Goal: Transaction & Acquisition: Purchase product/service

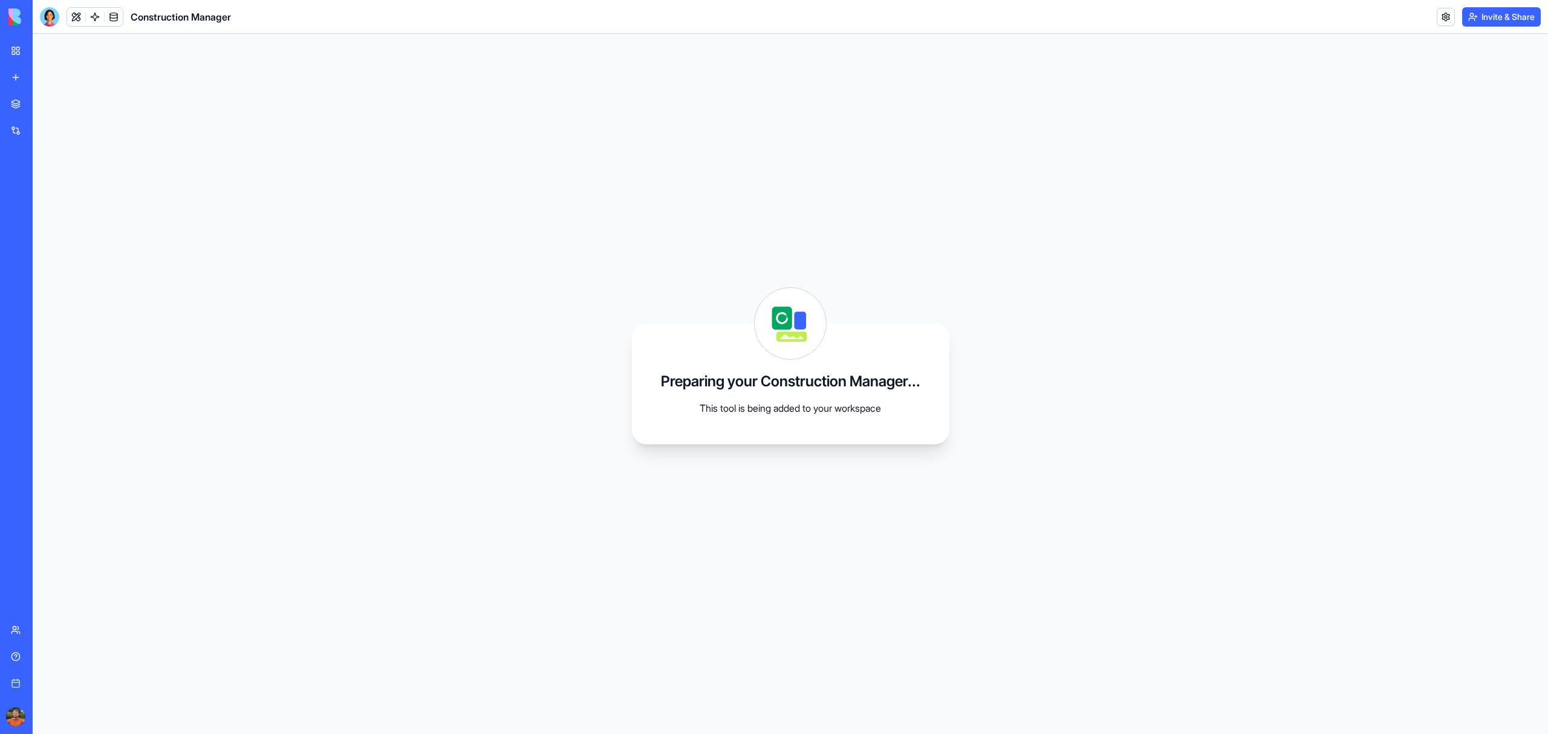
click at [13, 19] on img at bounding box center [45, 16] width 75 height 17
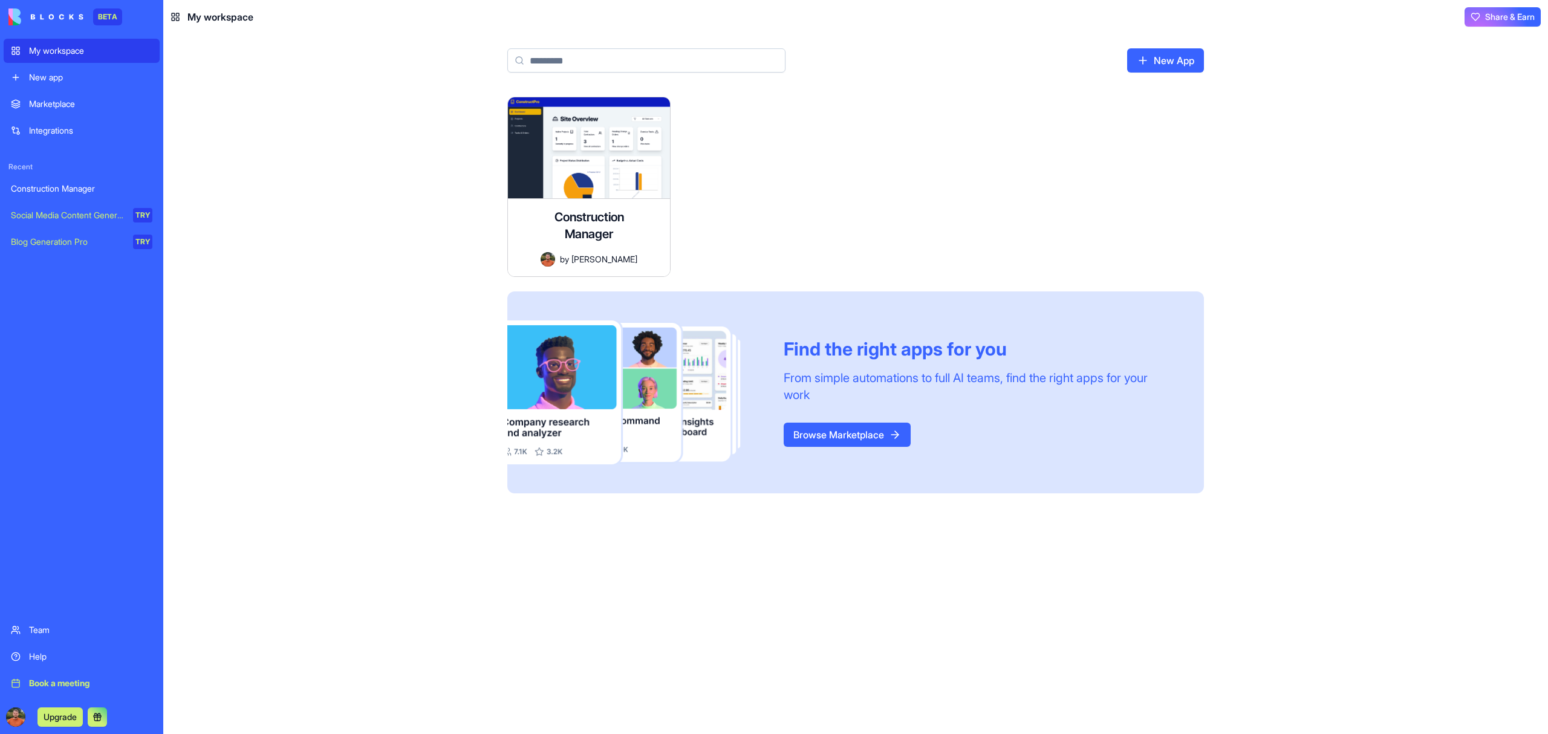
click at [58, 48] on div "My workspace" at bounding box center [90, 51] width 123 height 12
click at [68, 106] on div "Marketplace" at bounding box center [90, 104] width 123 height 12
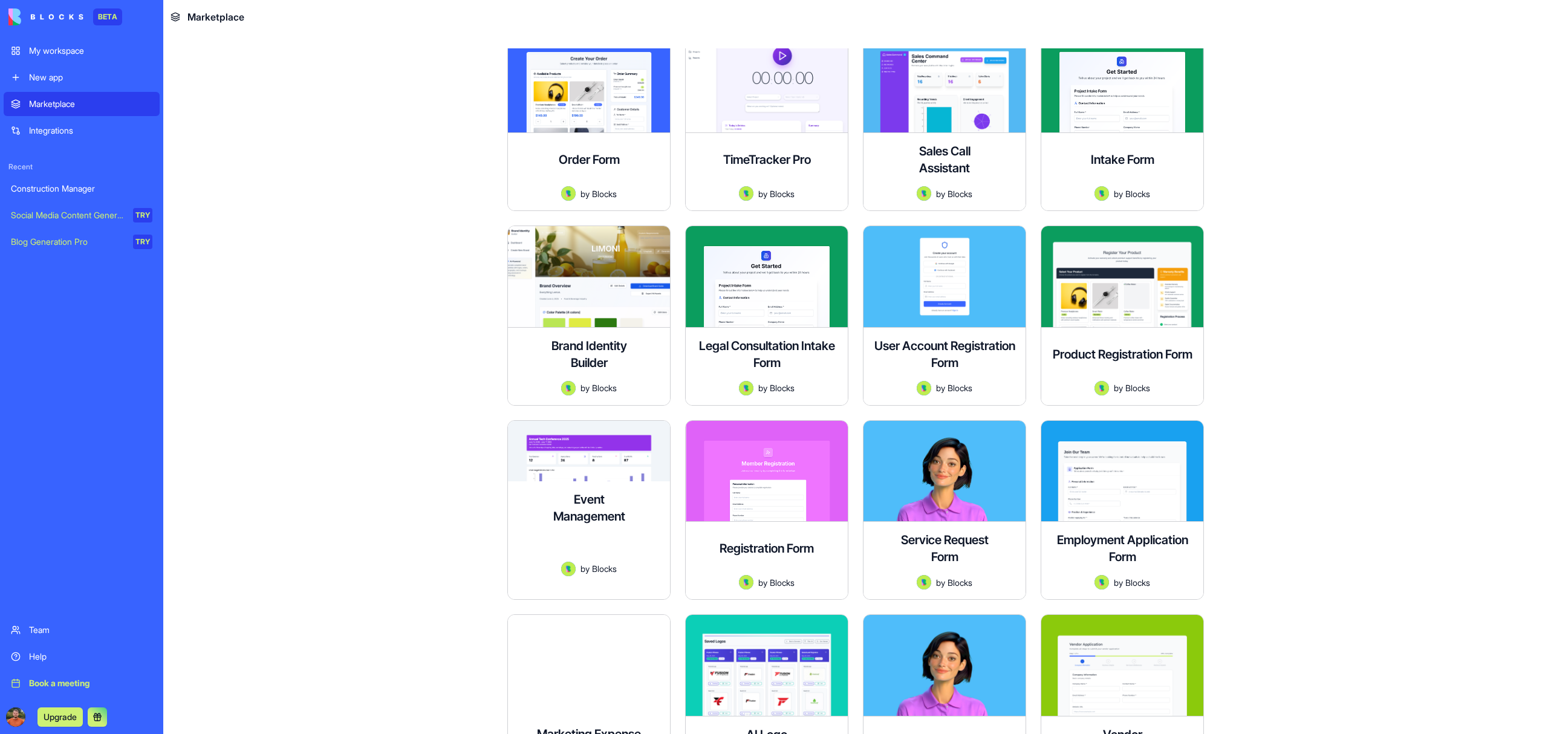
scroll to position [421, 0]
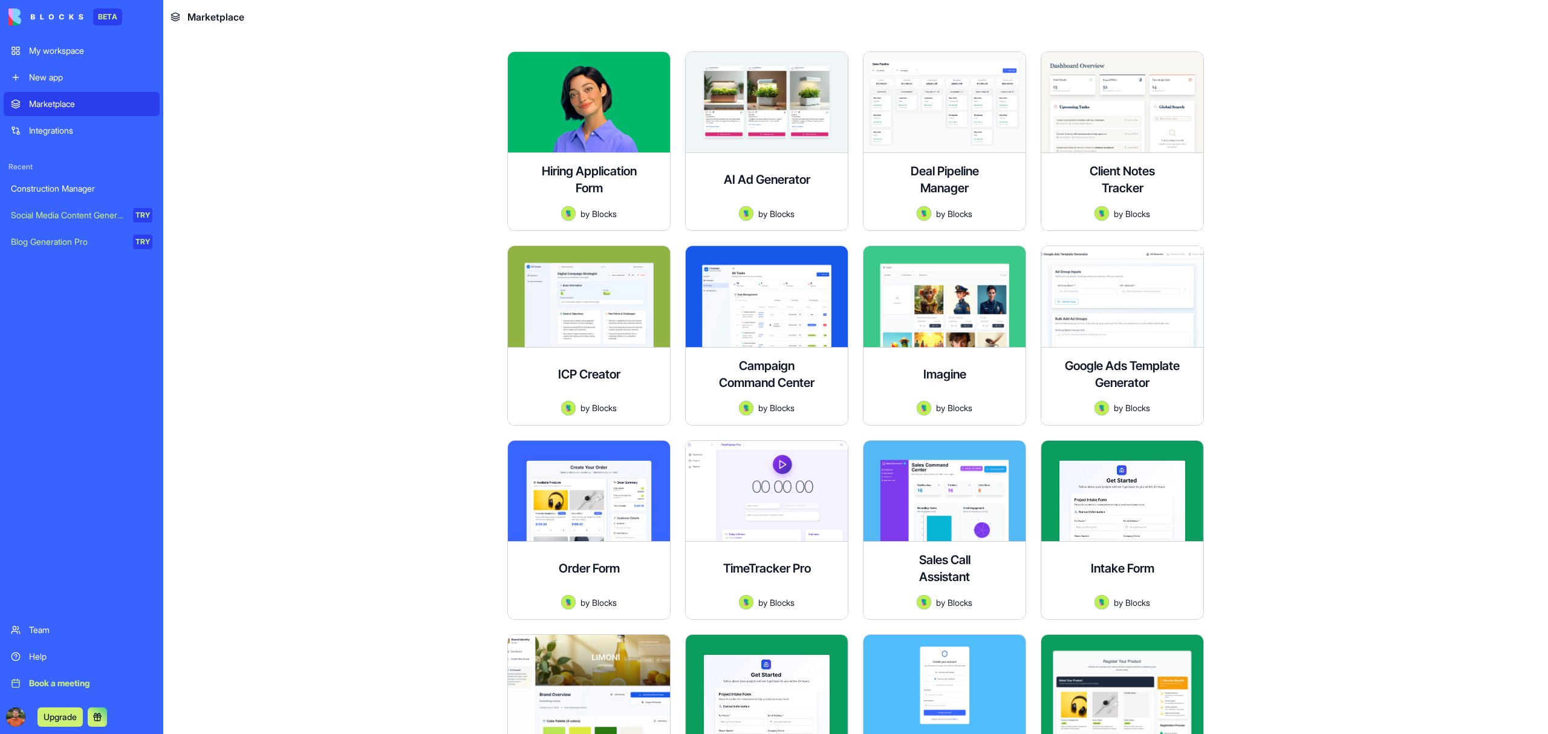
click at [74, 54] on div "My workspace" at bounding box center [90, 51] width 123 height 12
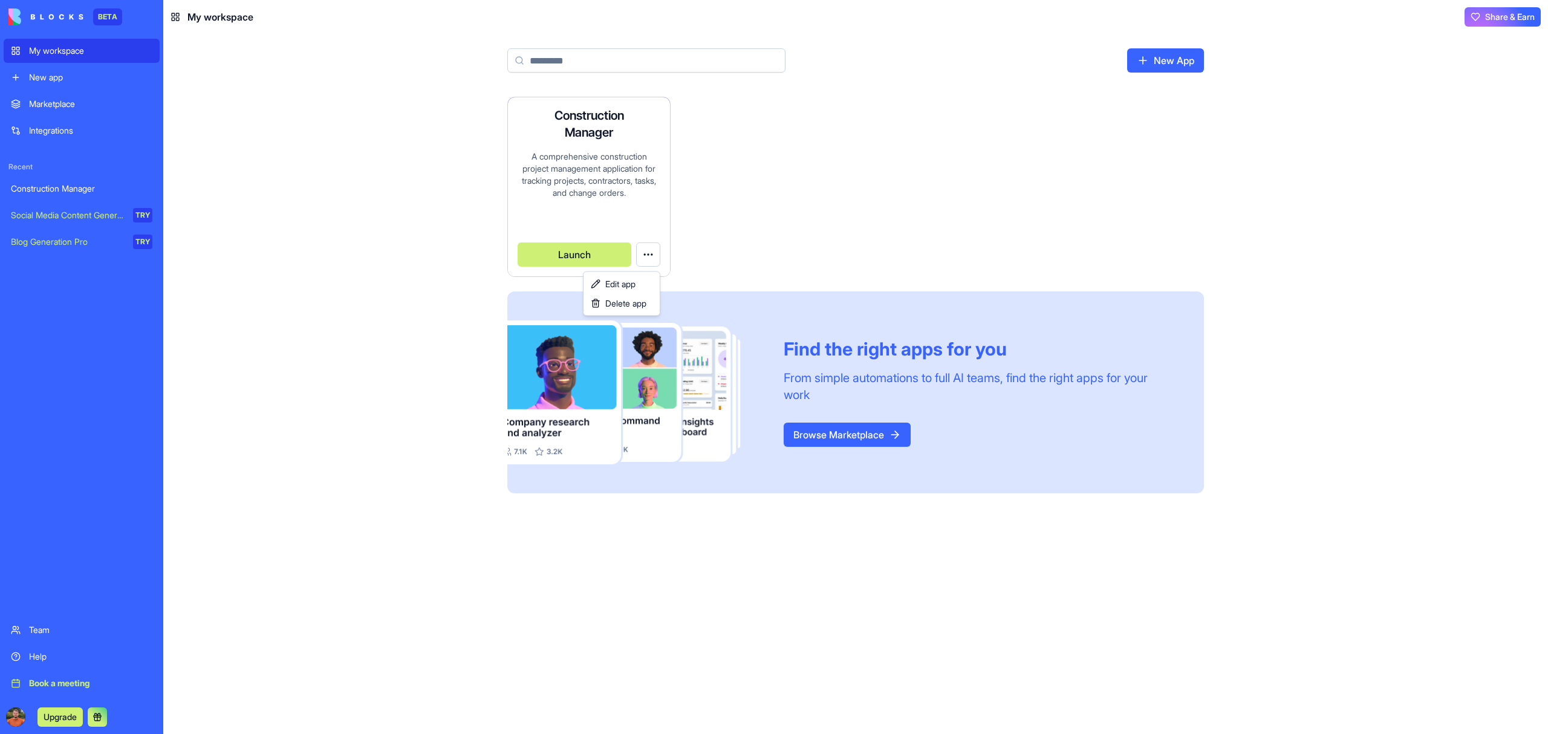
click at [655, 253] on html "BETA My workspace New app Marketplace Integrations Recent Construction Manager …" at bounding box center [774, 367] width 1548 height 734
click at [621, 305] on span "Delete app" at bounding box center [625, 303] width 41 height 12
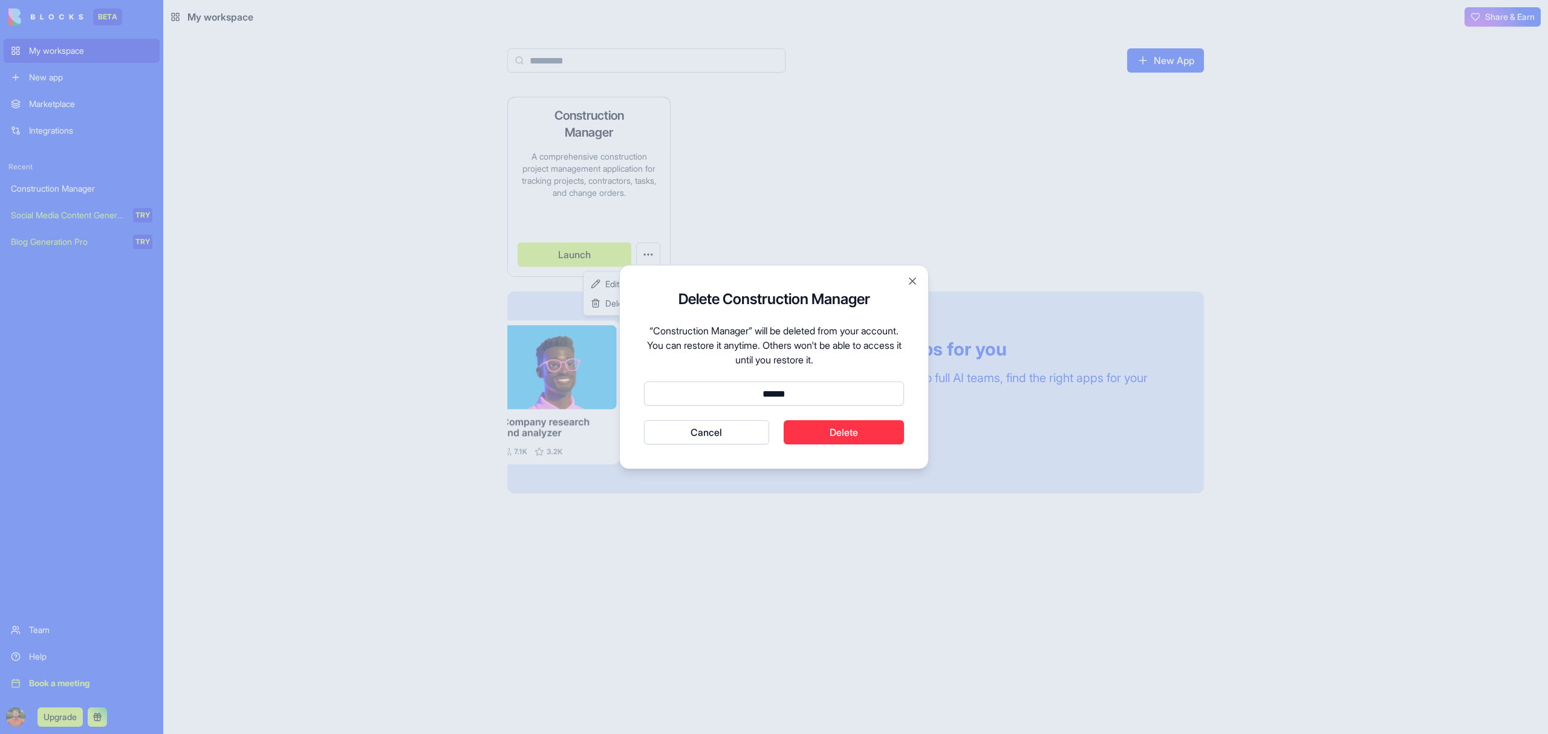
type input "******"
click at [822, 427] on button "Delete" at bounding box center [843, 432] width 121 height 24
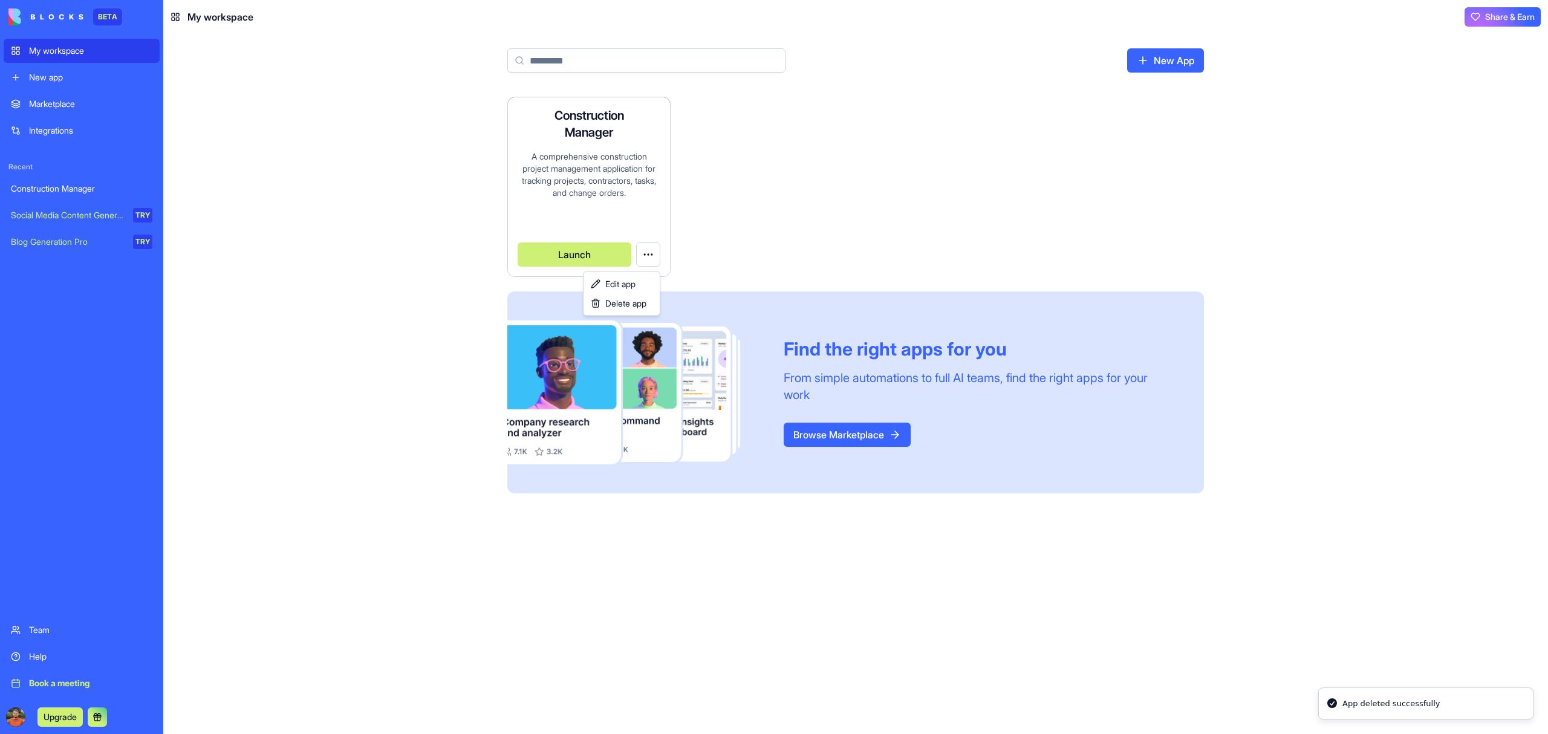
click at [808, 255] on html "BETA My workspace New app Marketplace Integrations Recent Construction Manager …" at bounding box center [774, 367] width 1548 height 734
click at [644, 254] on html "BETA My workspace New app Marketplace Integrations Recent Construction Manager …" at bounding box center [774, 367] width 1548 height 734
click at [638, 302] on span "Delete app" at bounding box center [625, 303] width 41 height 12
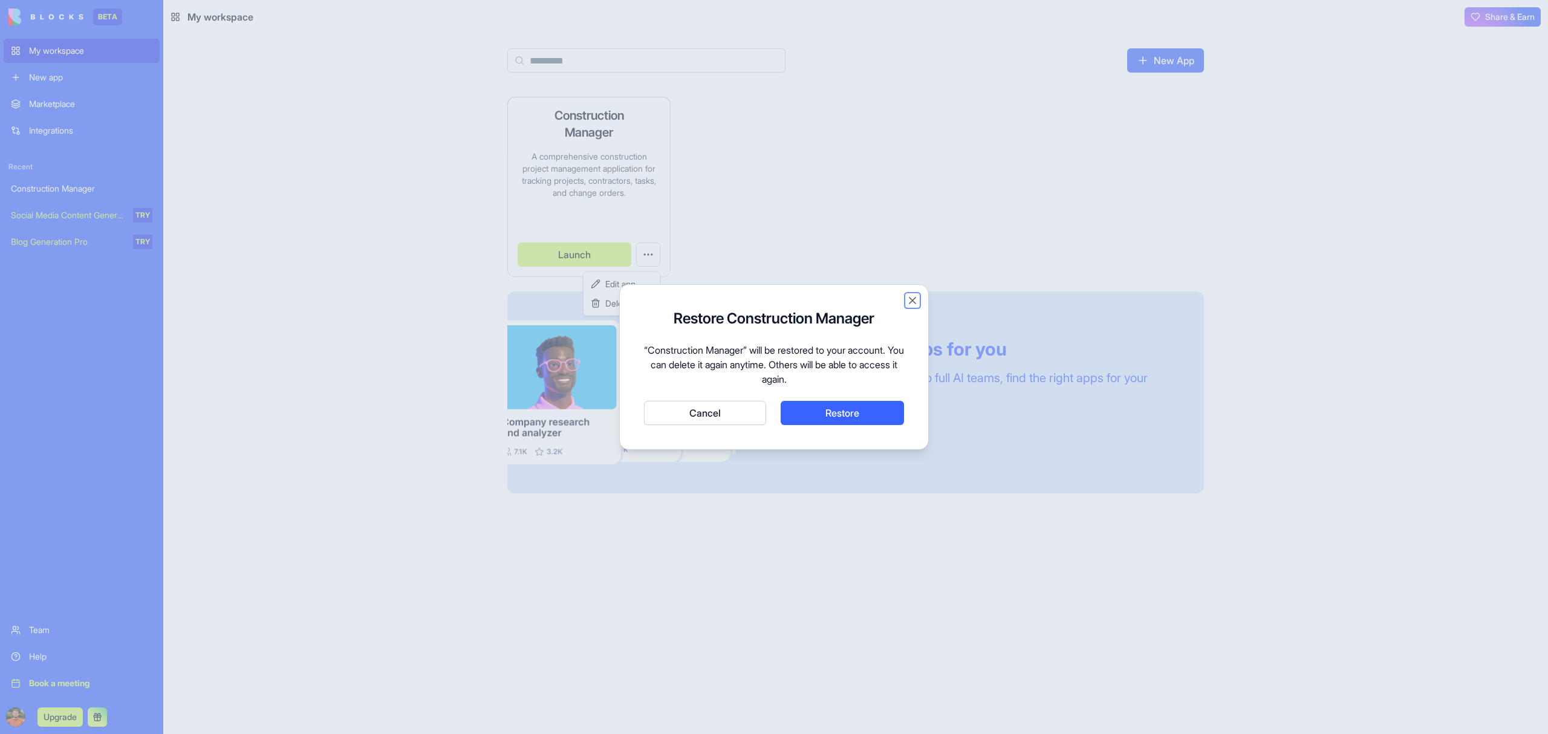
click at [909, 300] on button "Close" at bounding box center [912, 300] width 12 height 12
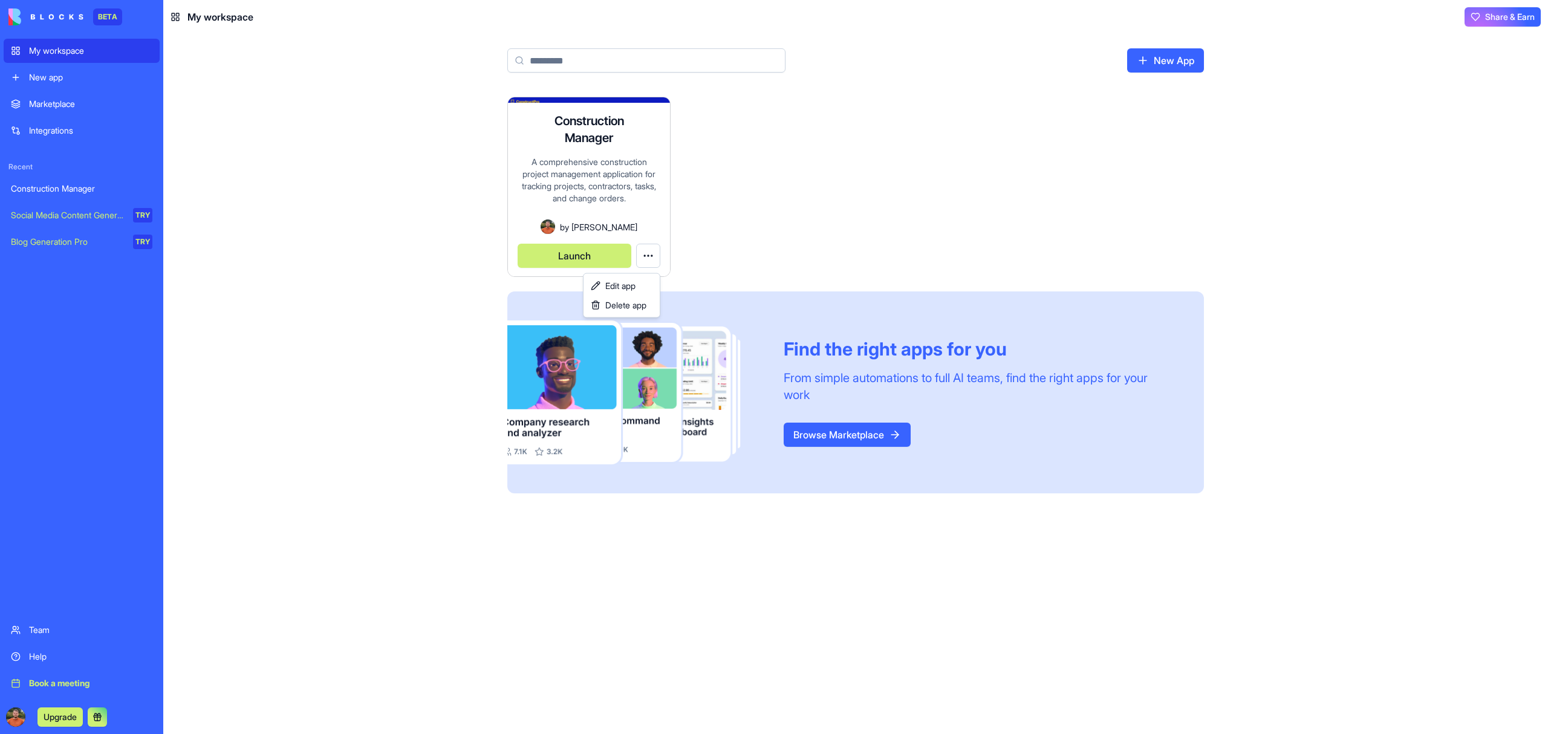
click at [58, 48] on html "BETA My workspace New app Marketplace Integrations Recent Construction Manager …" at bounding box center [774, 367] width 1548 height 734
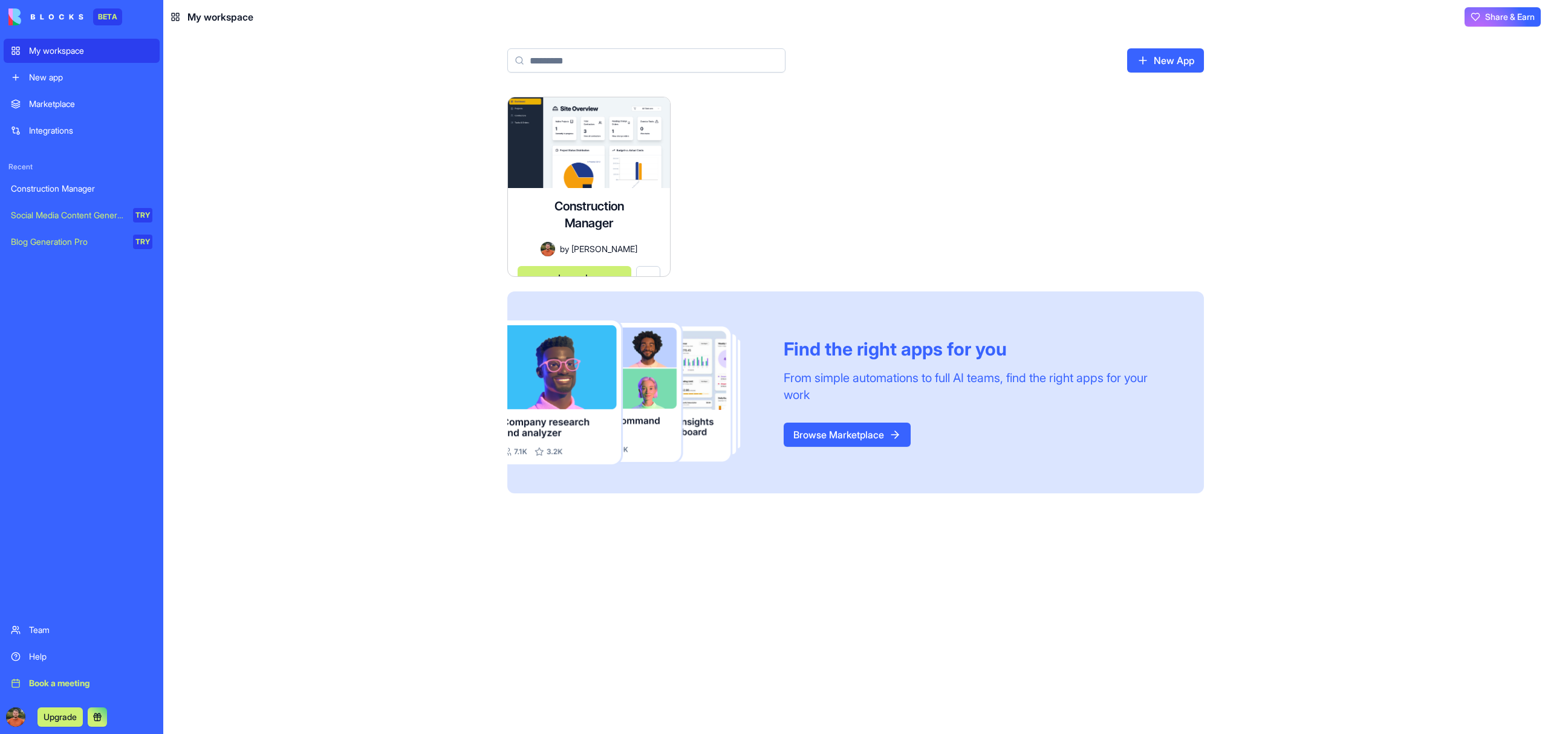
click at [57, 50] on div "My workspace" at bounding box center [90, 51] width 123 height 12
click at [56, 108] on div "Marketplace" at bounding box center [90, 104] width 123 height 12
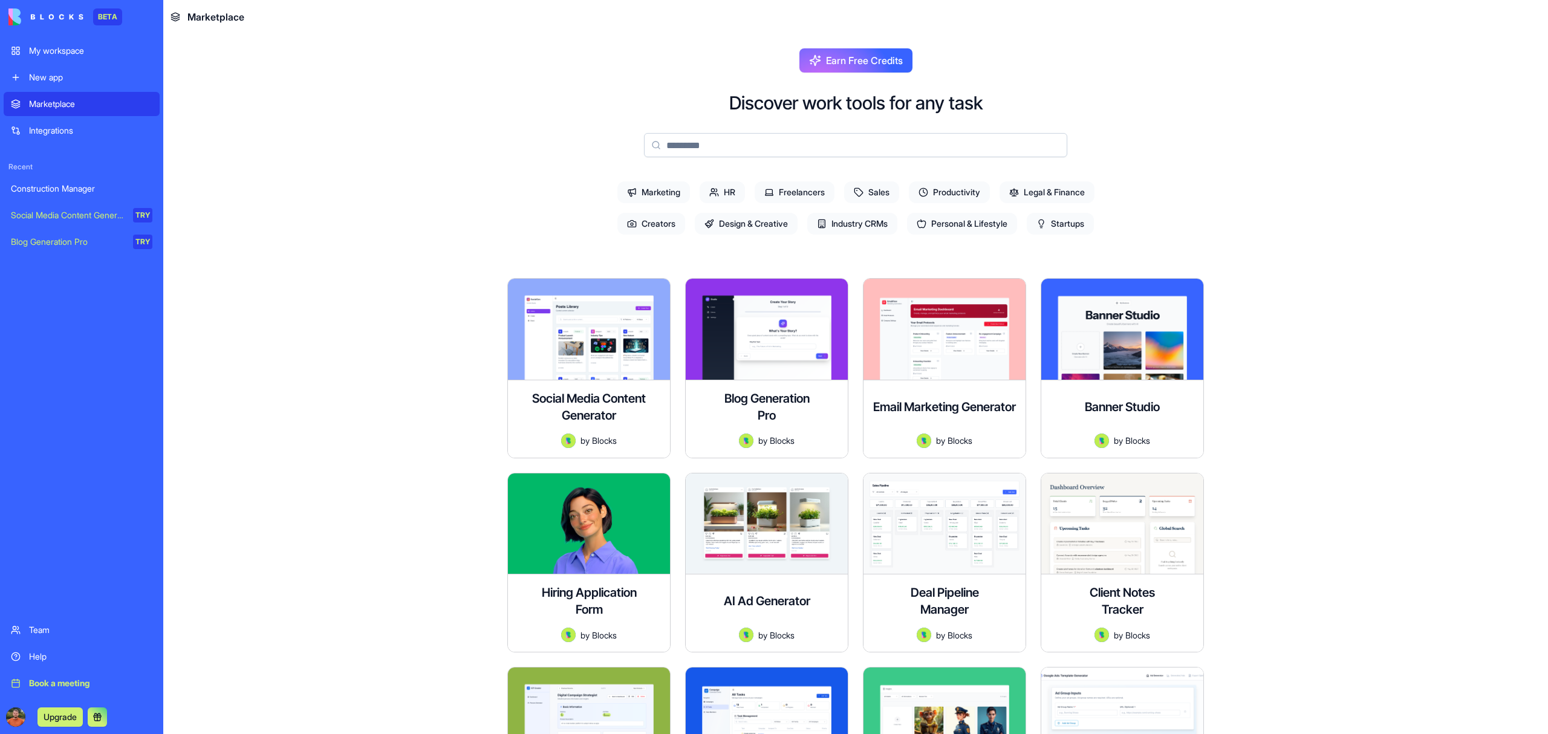
click at [76, 47] on div "My workspace" at bounding box center [90, 51] width 123 height 12
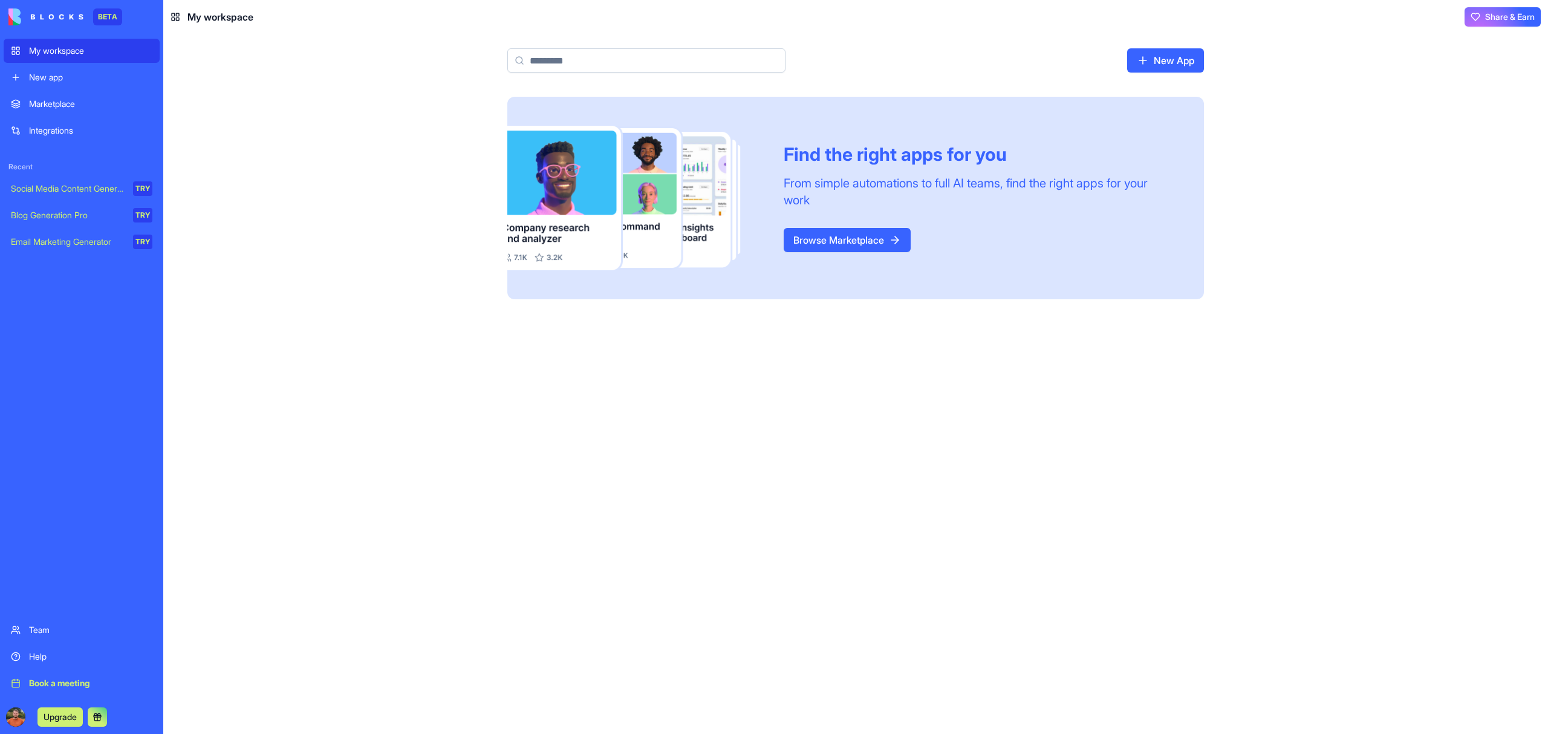
click at [95, 105] on div "Marketplace" at bounding box center [90, 104] width 123 height 12
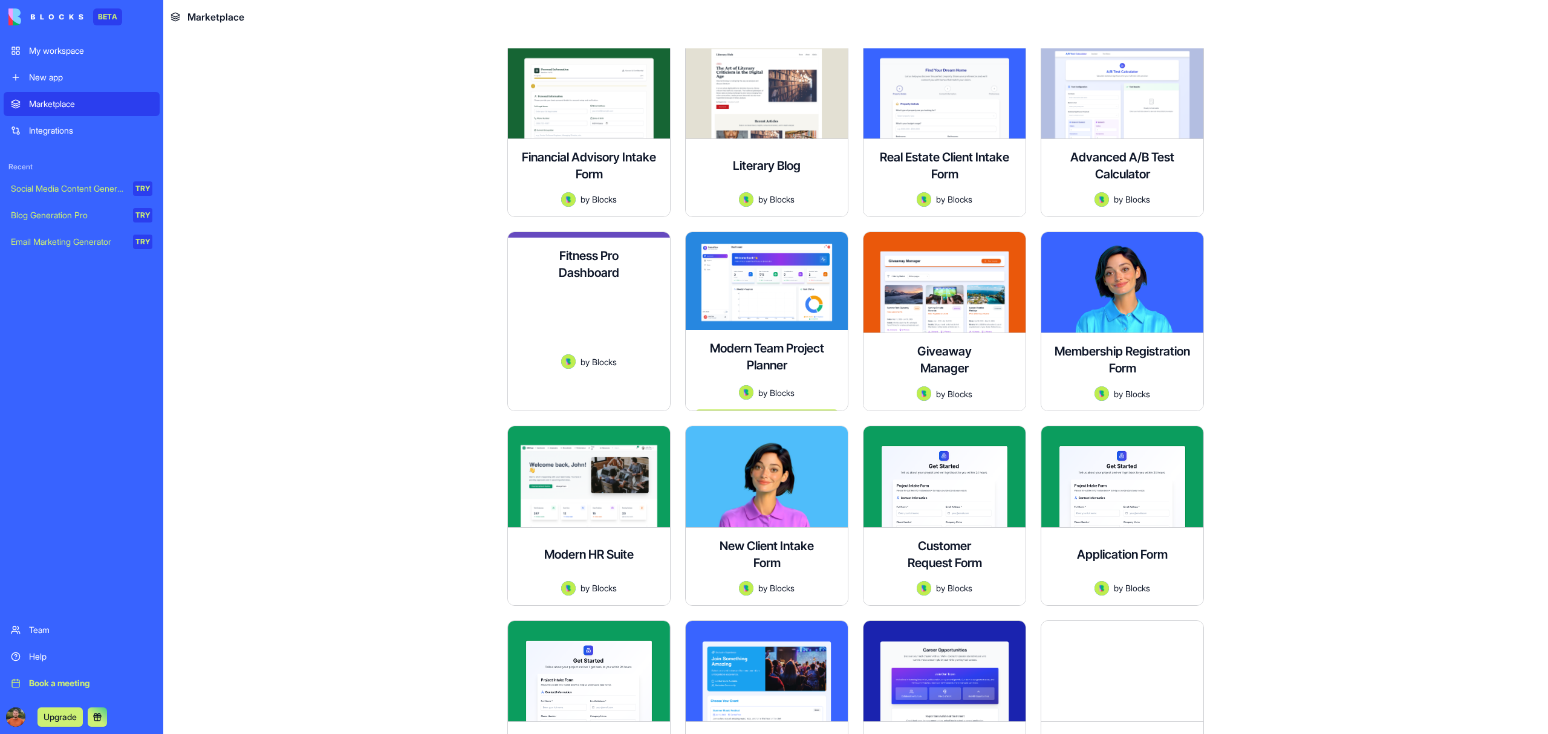
scroll to position [2759, 0]
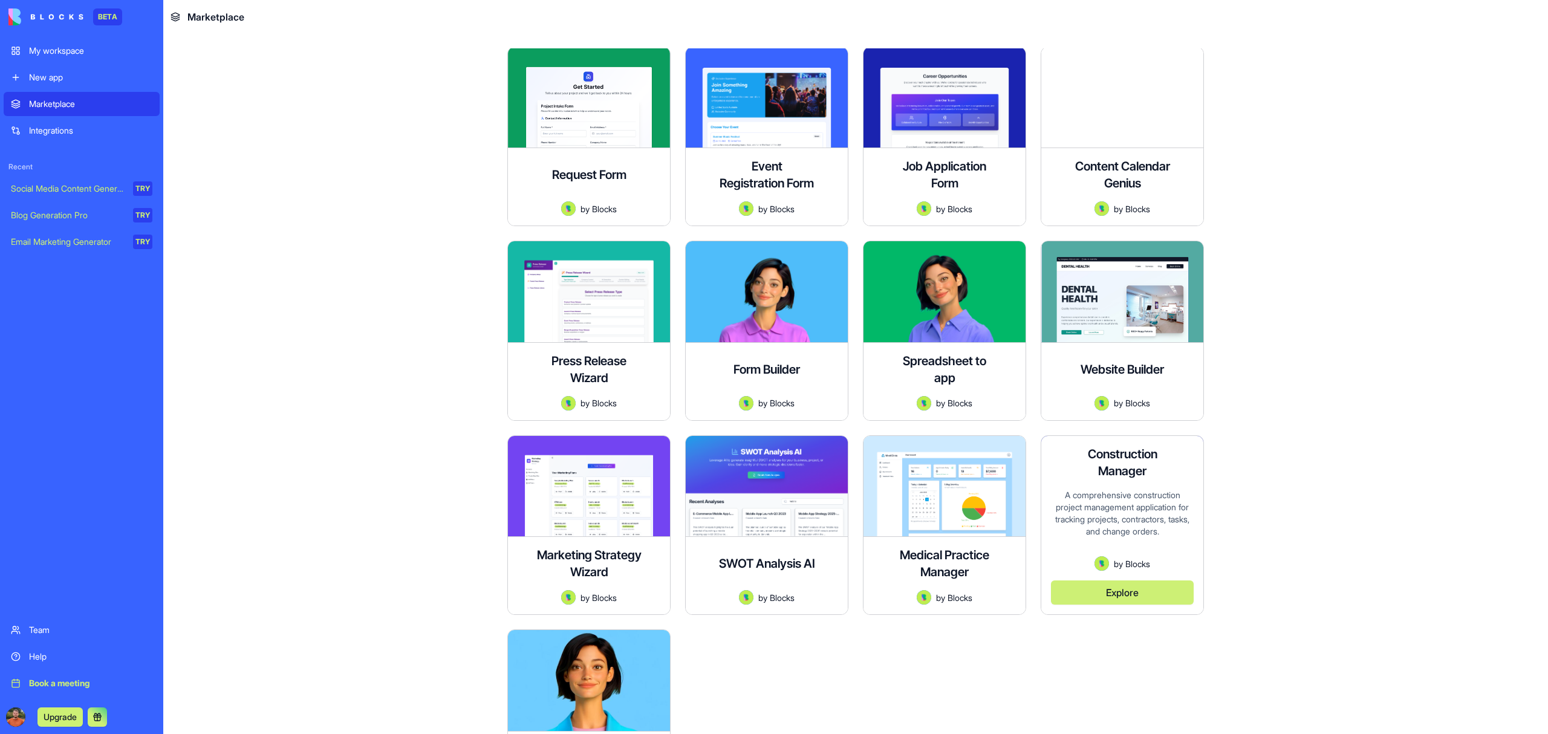
click at [1120, 524] on div "A comprehensive construction project management application for tracking projec…" at bounding box center [1122, 523] width 143 height 68
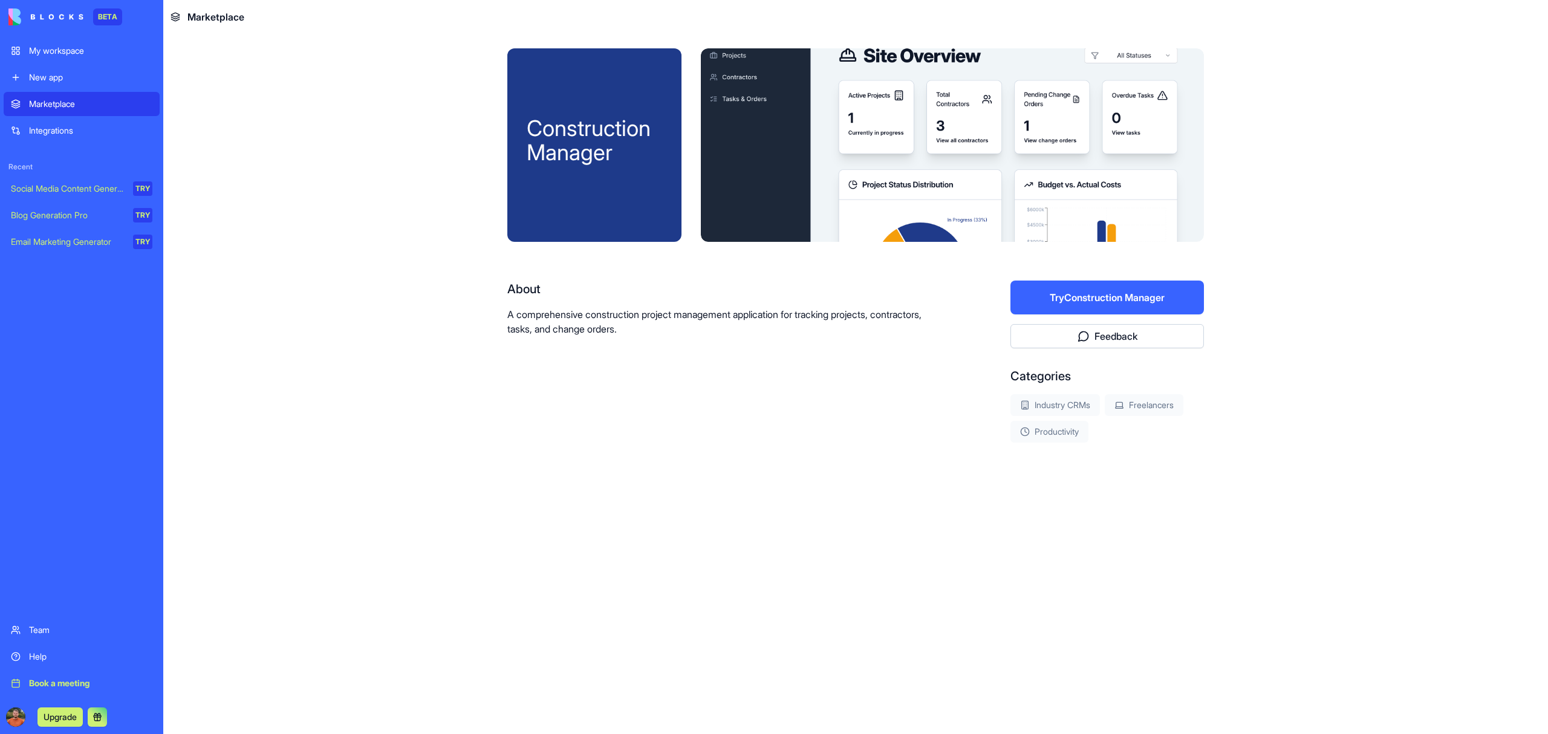
click at [1106, 297] on button "Try Construction Manager" at bounding box center [1106, 298] width 193 height 34
